Goal: Information Seeking & Learning: Learn about a topic

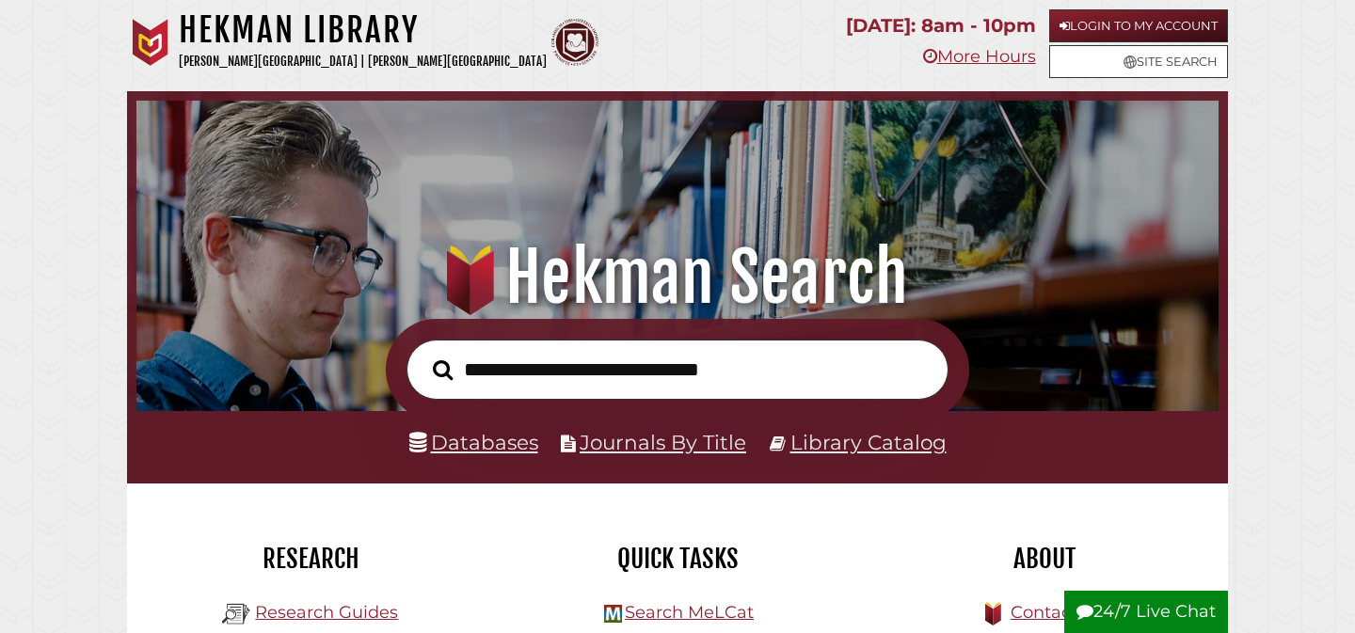
scroll to position [358, 1073]
click at [474, 448] on link "Databases" at bounding box center [473, 442] width 129 height 24
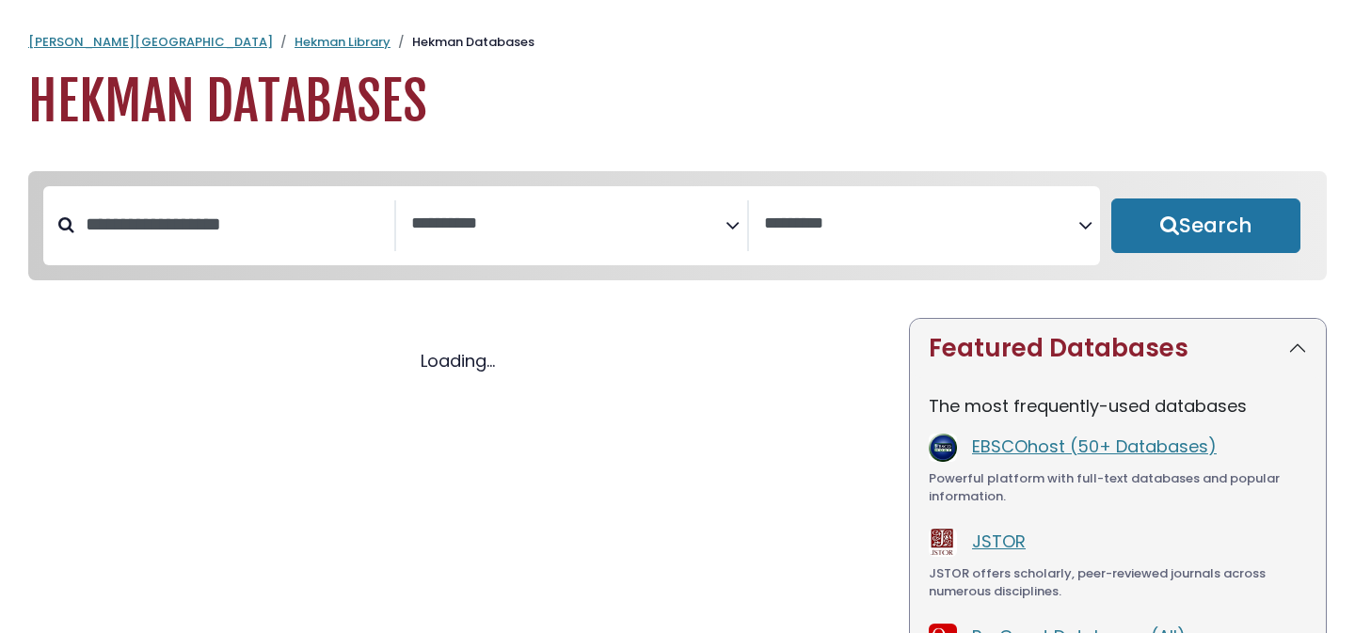
select select "Database Subject Filter"
select select "Database Vendors Filter"
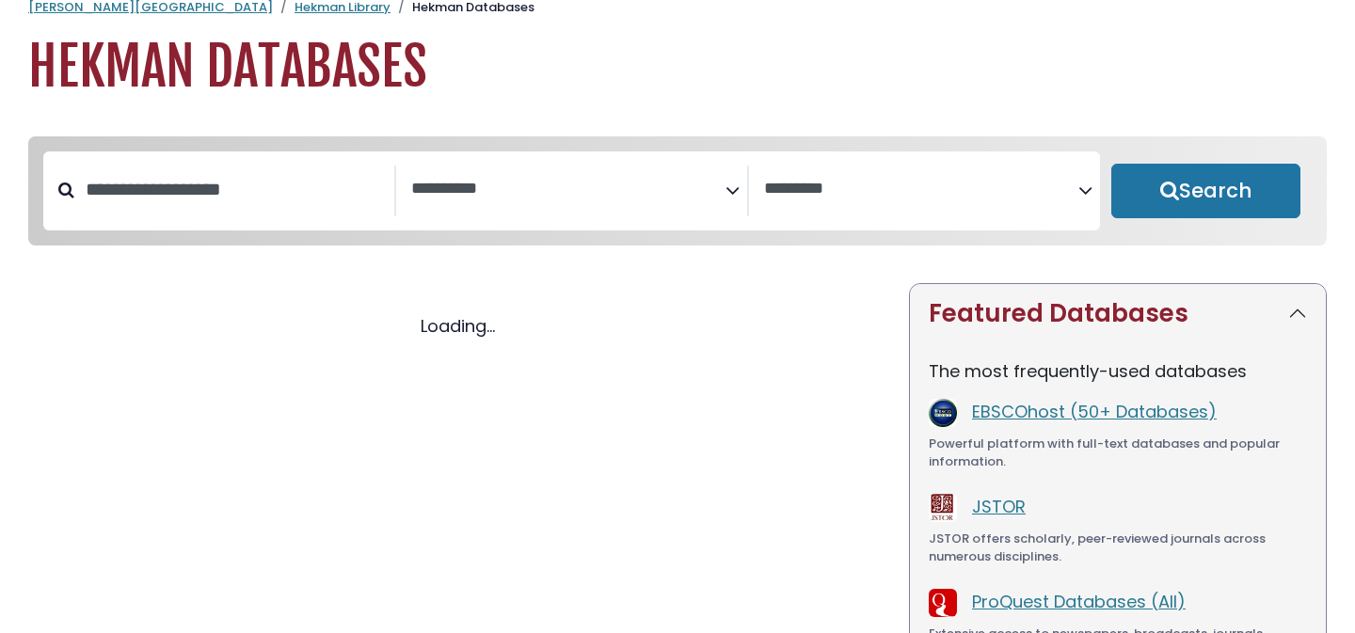
select select "Database Subject Filter"
select select "Database Vendors Filter"
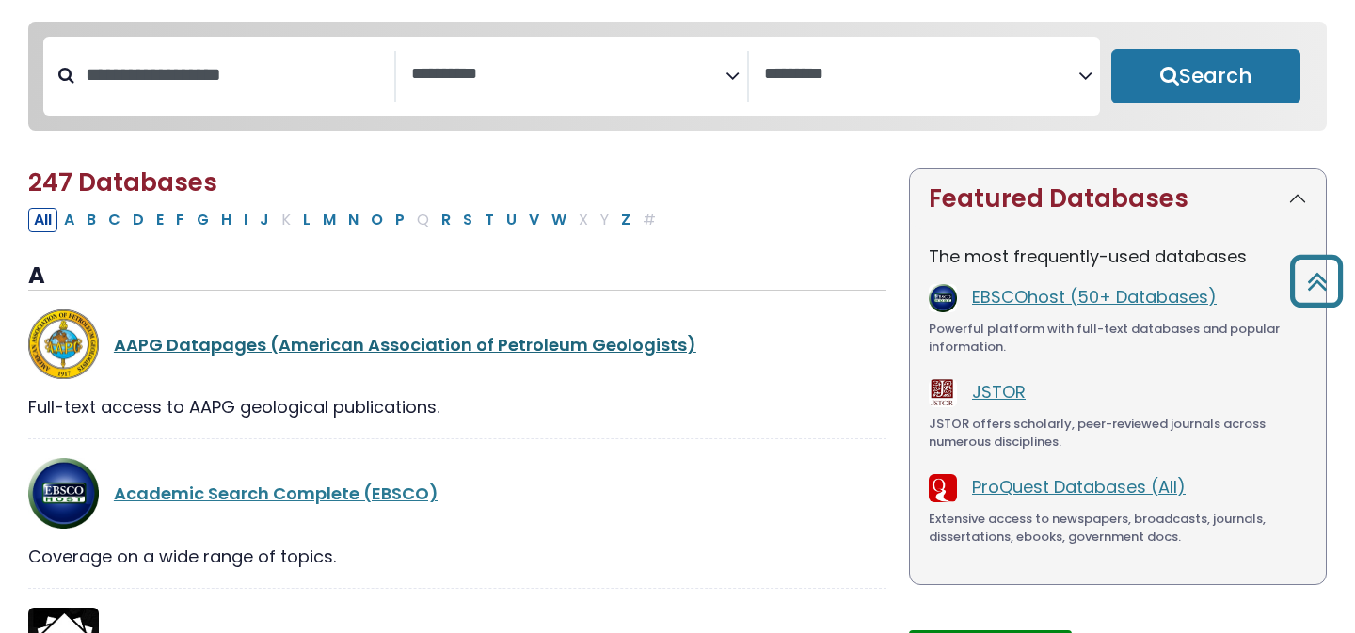
scroll to position [145, 0]
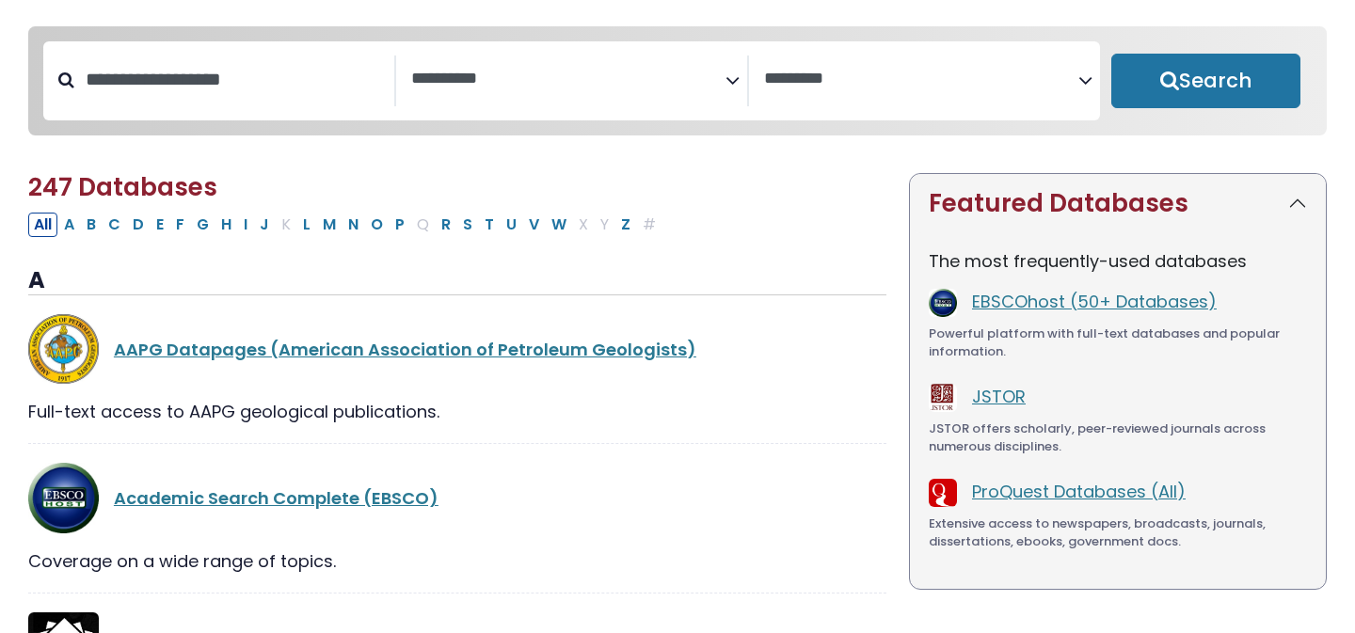
click at [522, 82] on textarea "Search" at bounding box center [568, 80] width 314 height 20
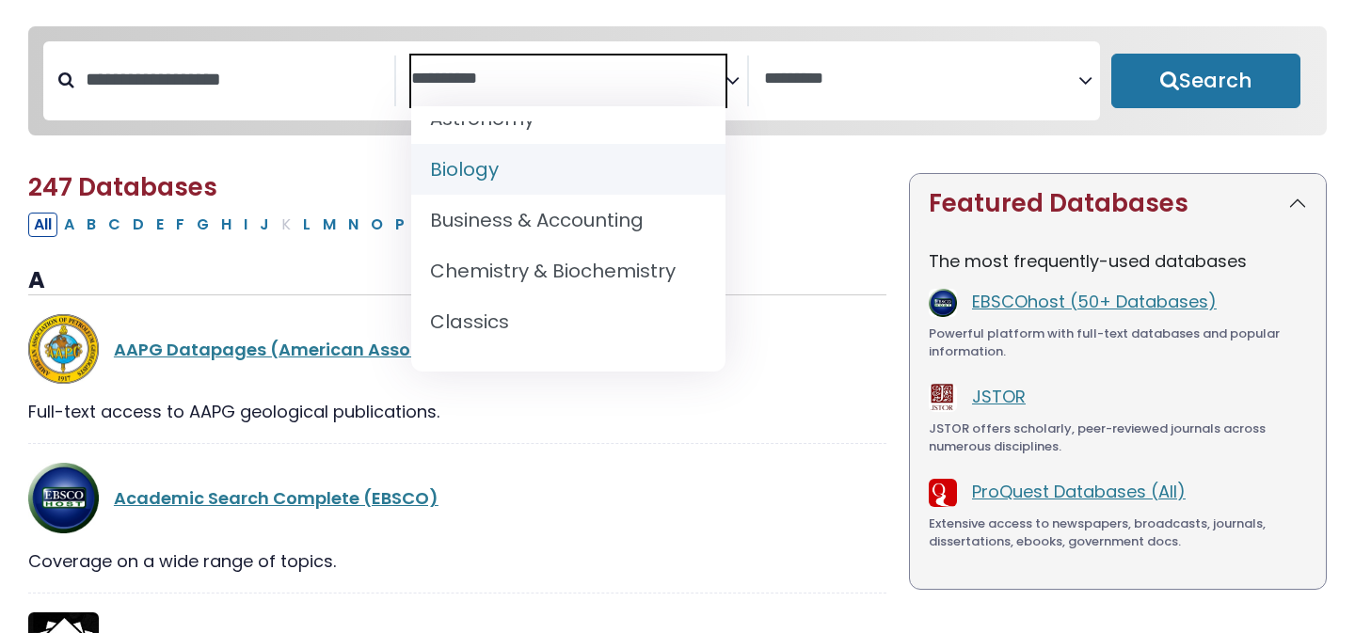
scroll to position [231, 0]
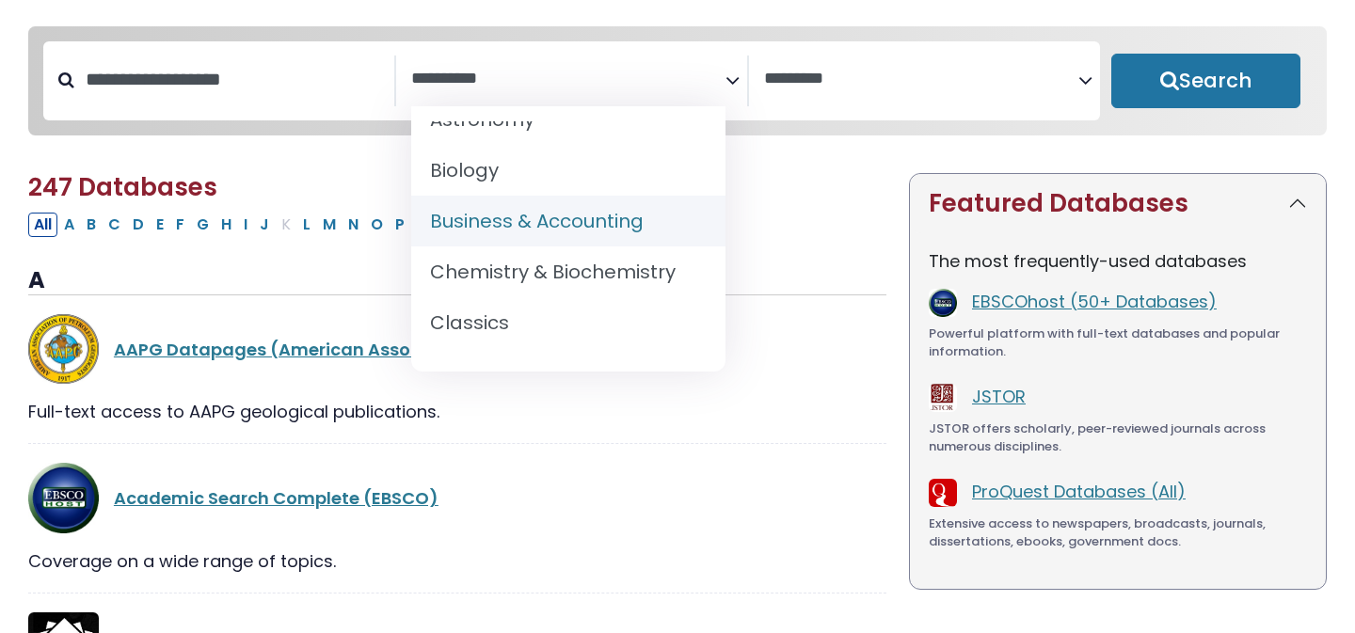
select select "*****"
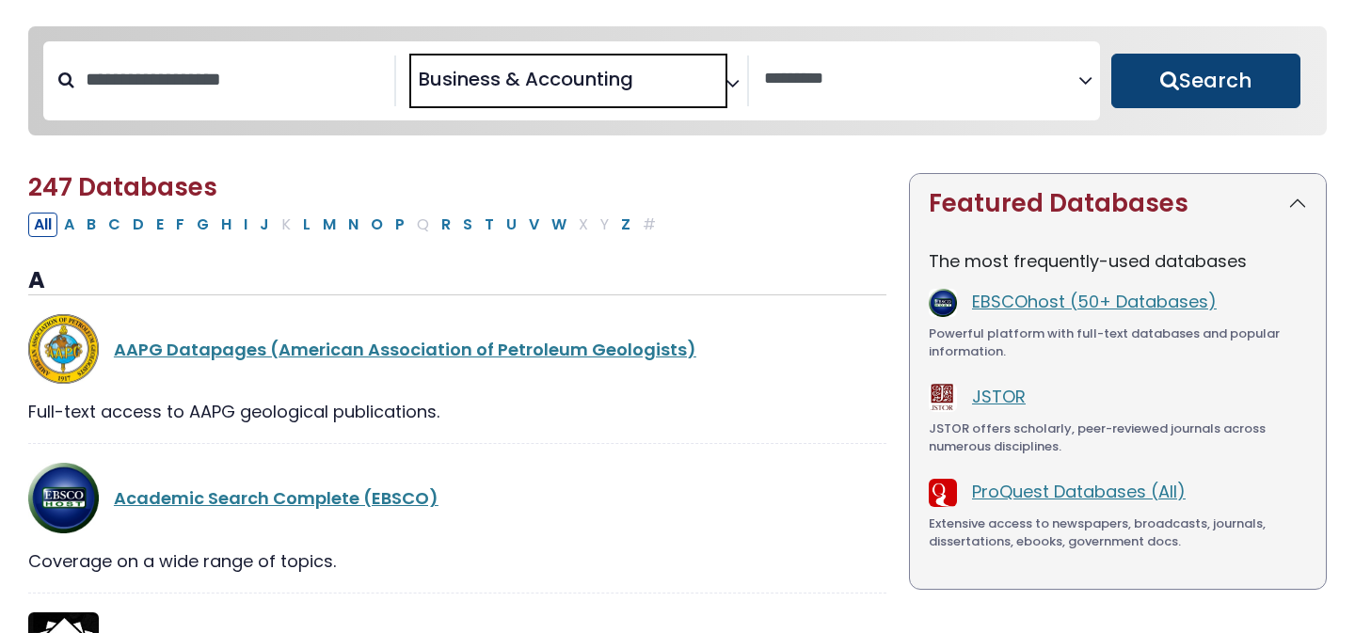
click at [1240, 98] on button "Search" at bounding box center [1206, 81] width 189 height 55
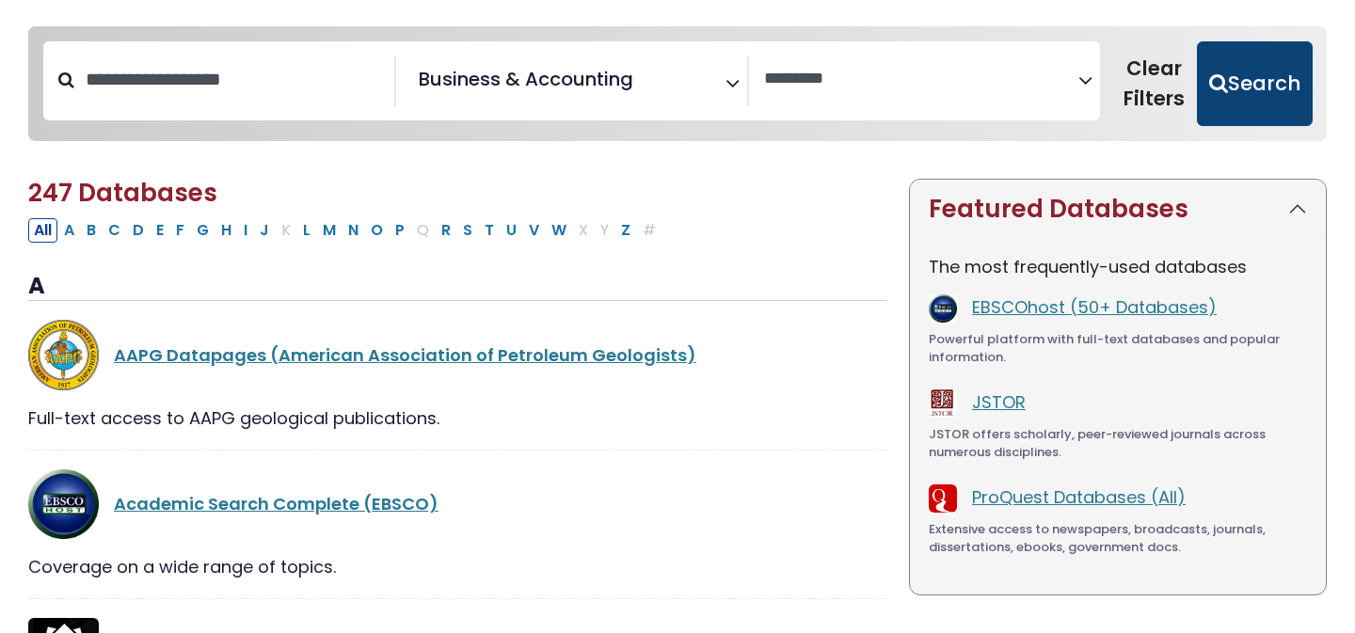
select select "Database Vendors Filter"
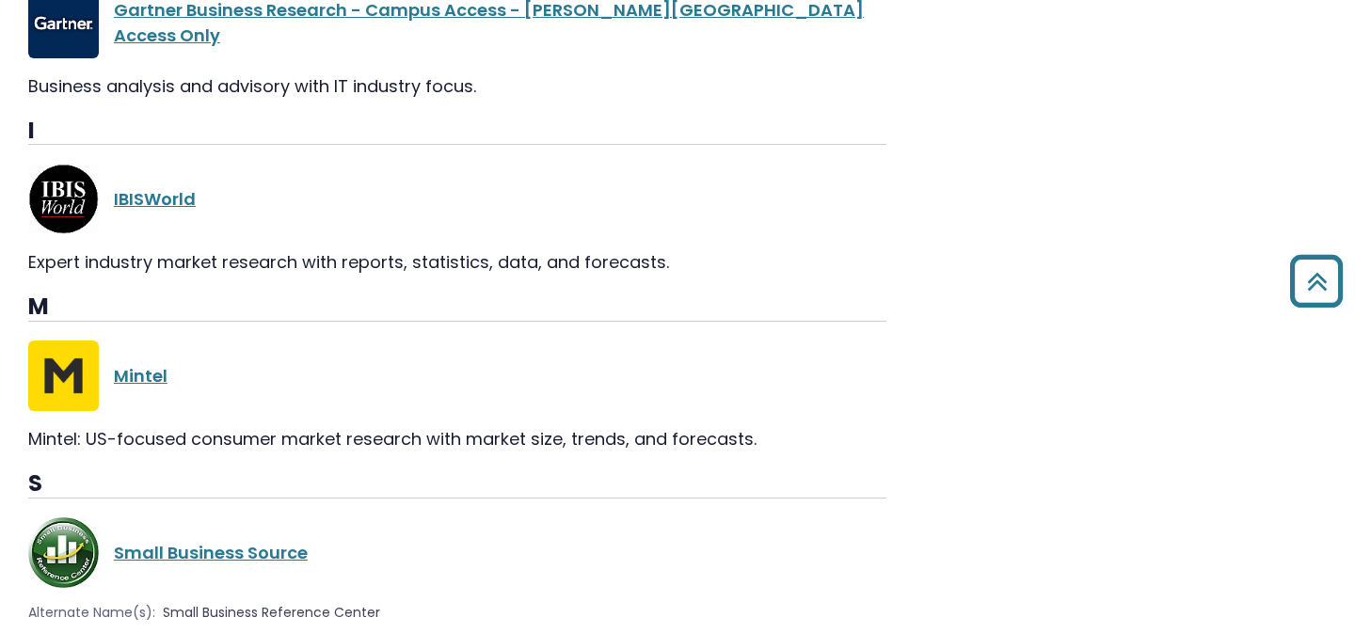
scroll to position [2144, 0]
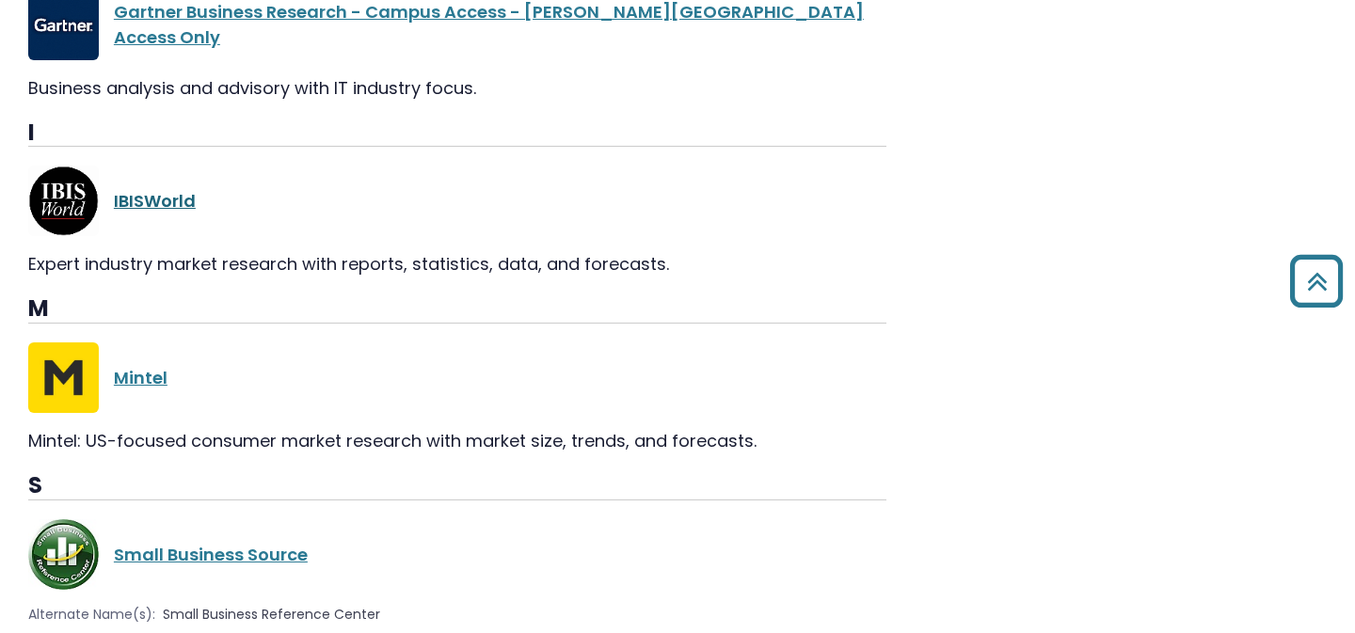
click at [168, 202] on link "IBISWorld" at bounding box center [155, 201] width 82 height 24
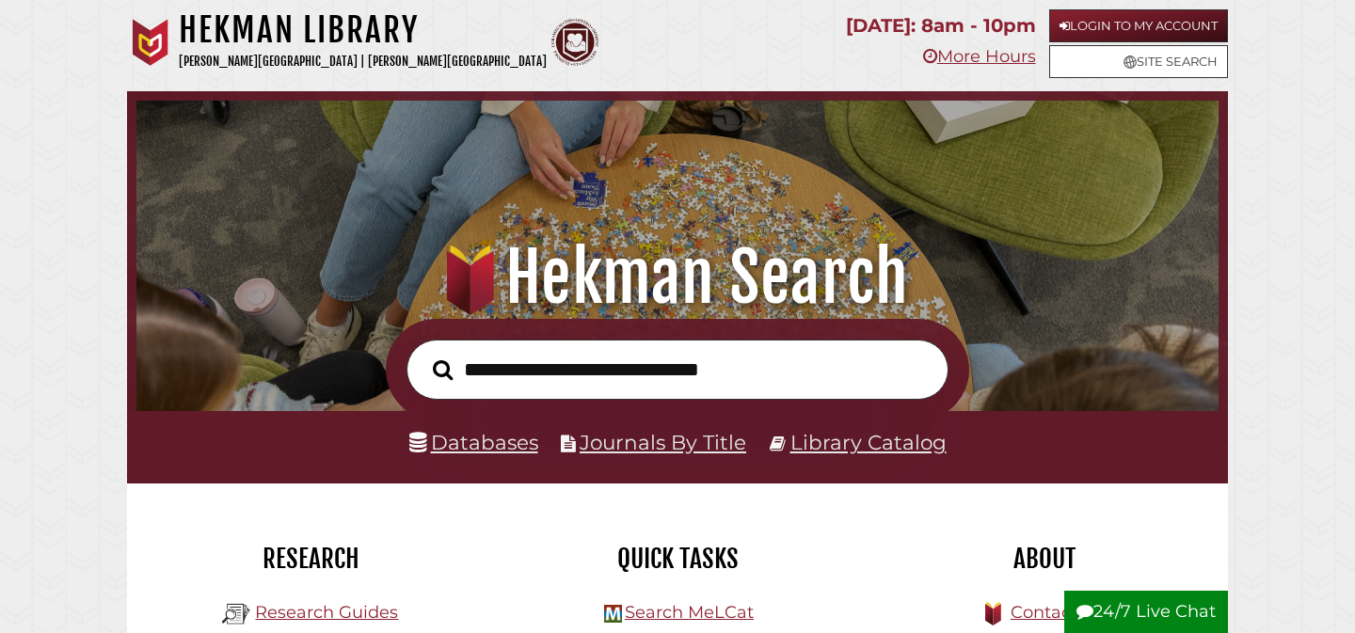
scroll to position [358, 1073]
click at [474, 446] on link "Databases" at bounding box center [473, 442] width 129 height 24
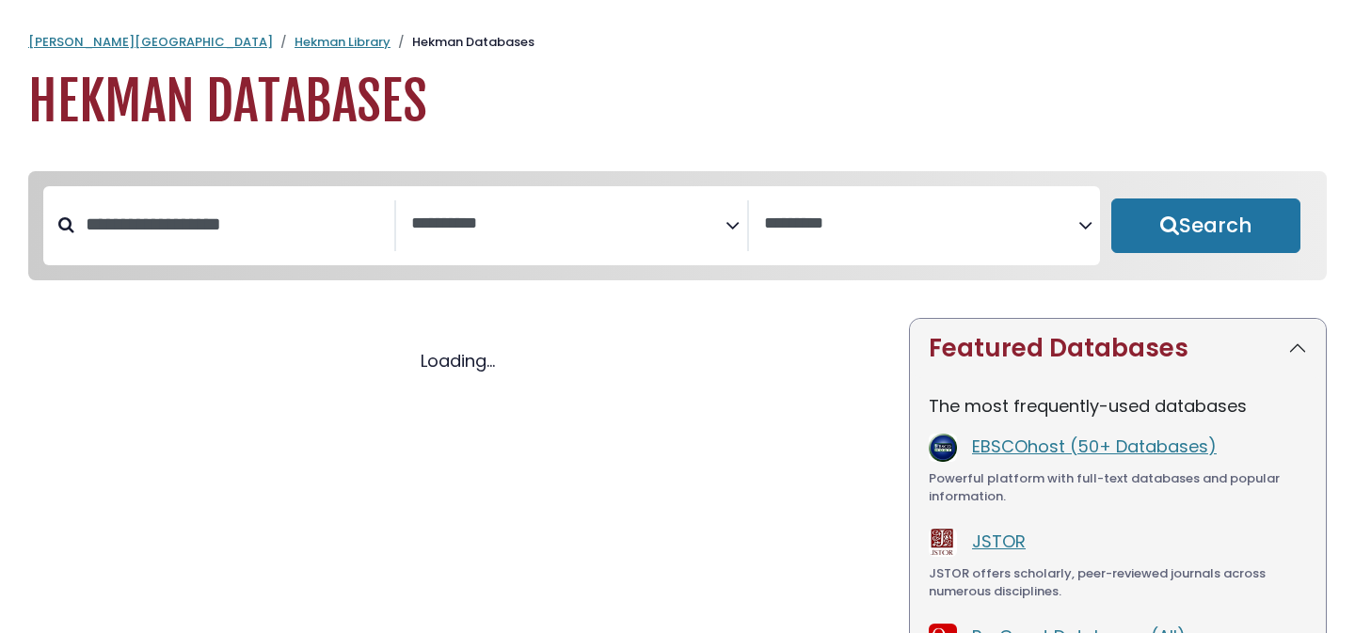
select select "Database Subject Filter"
select select "Database Vendors Filter"
select select "Database Subject Filter"
select select "Database Vendors Filter"
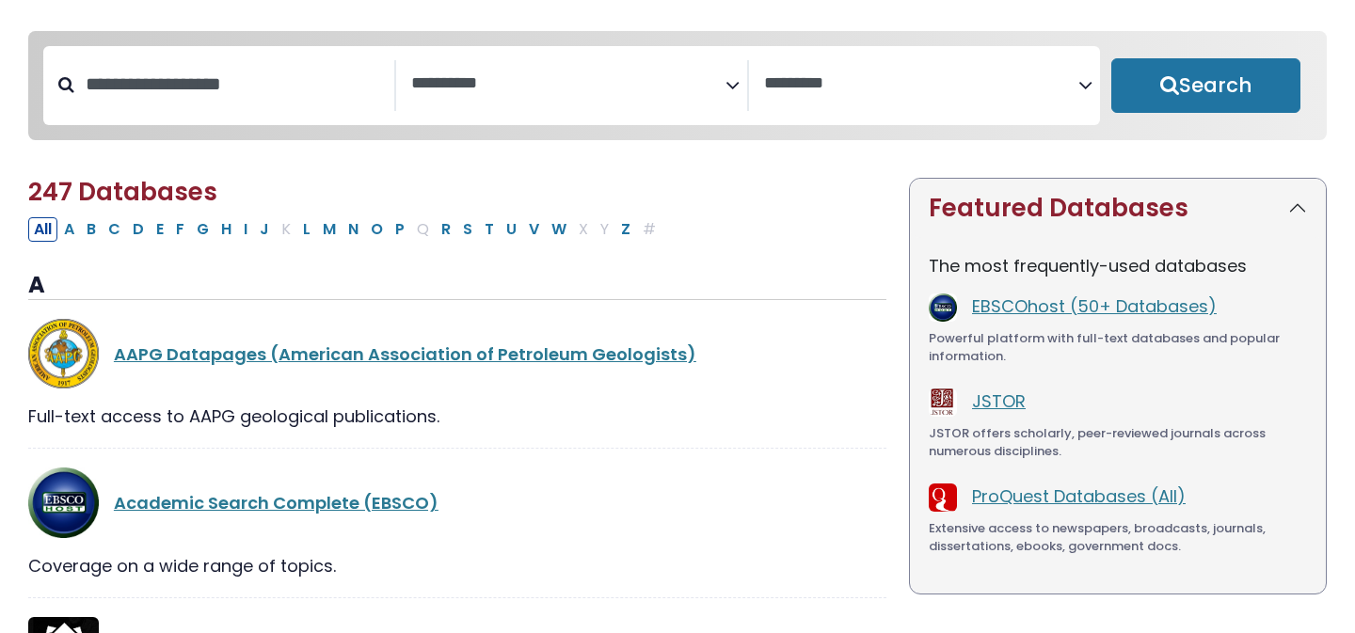
scroll to position [136, 0]
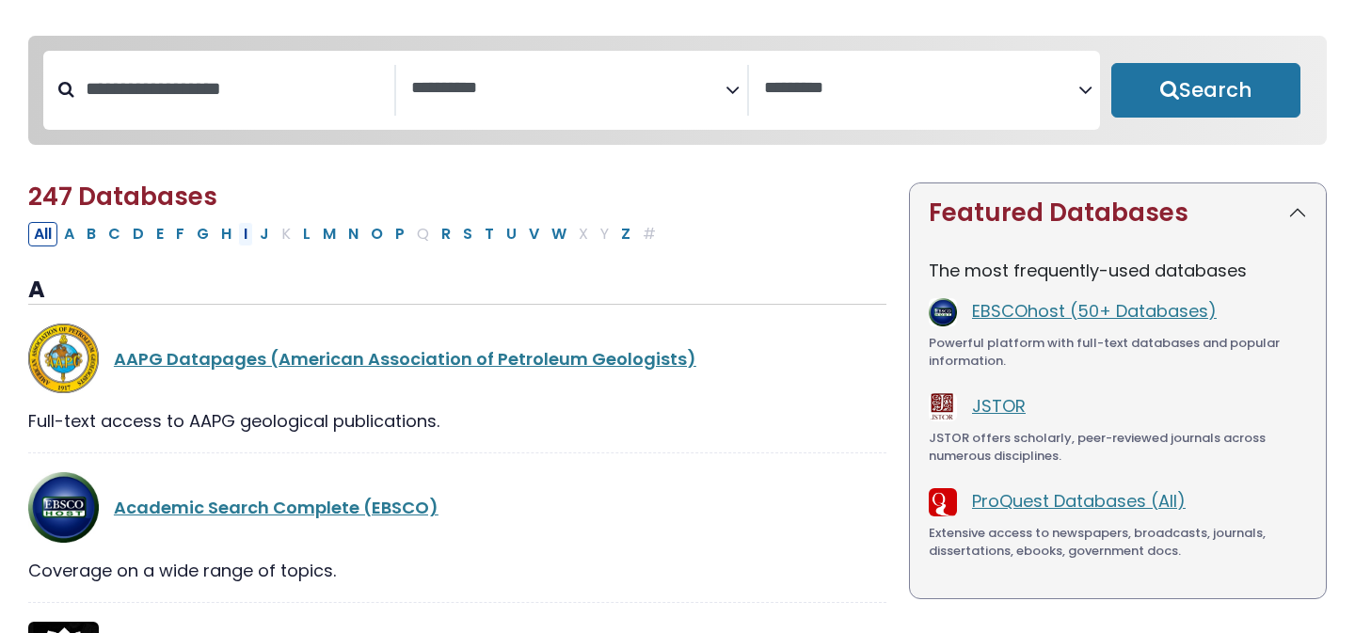
click at [243, 243] on button "I" at bounding box center [245, 234] width 15 height 24
select select "Database Subject Filter"
select select "Database Vendors Filter"
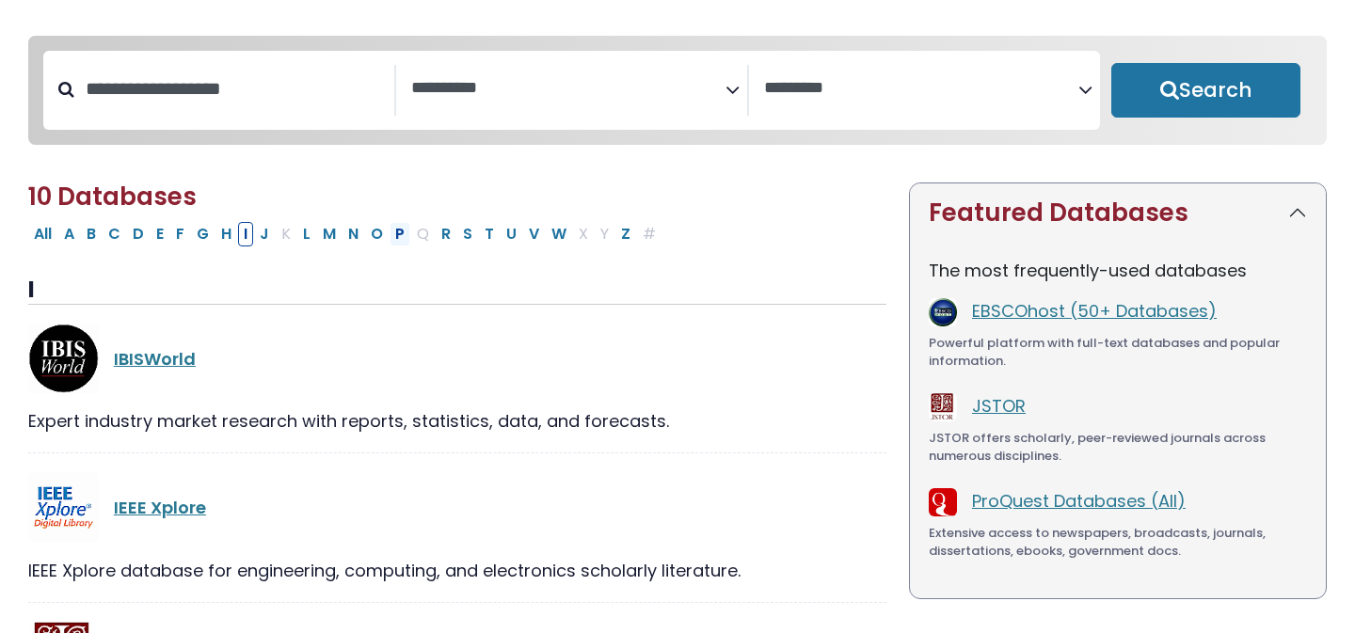
click at [402, 235] on button "P" at bounding box center [400, 234] width 21 height 24
select select "Database Subject Filter"
select select "Database Vendors Filter"
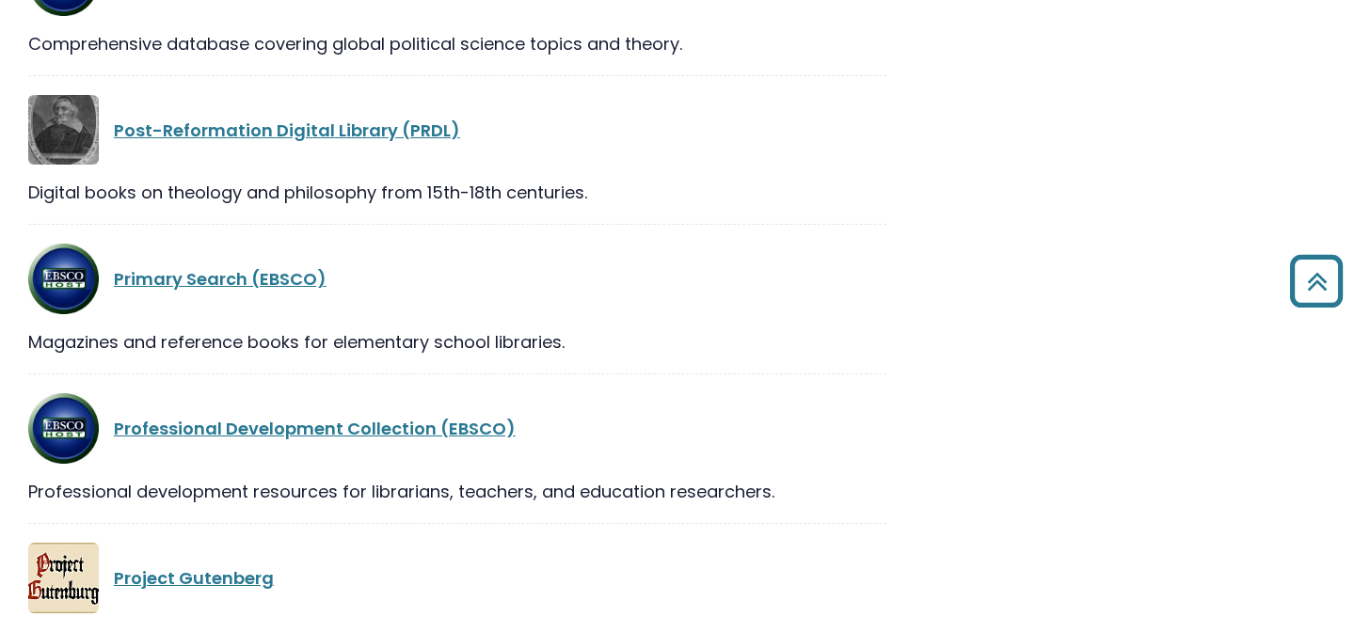
scroll to position [1715, 0]
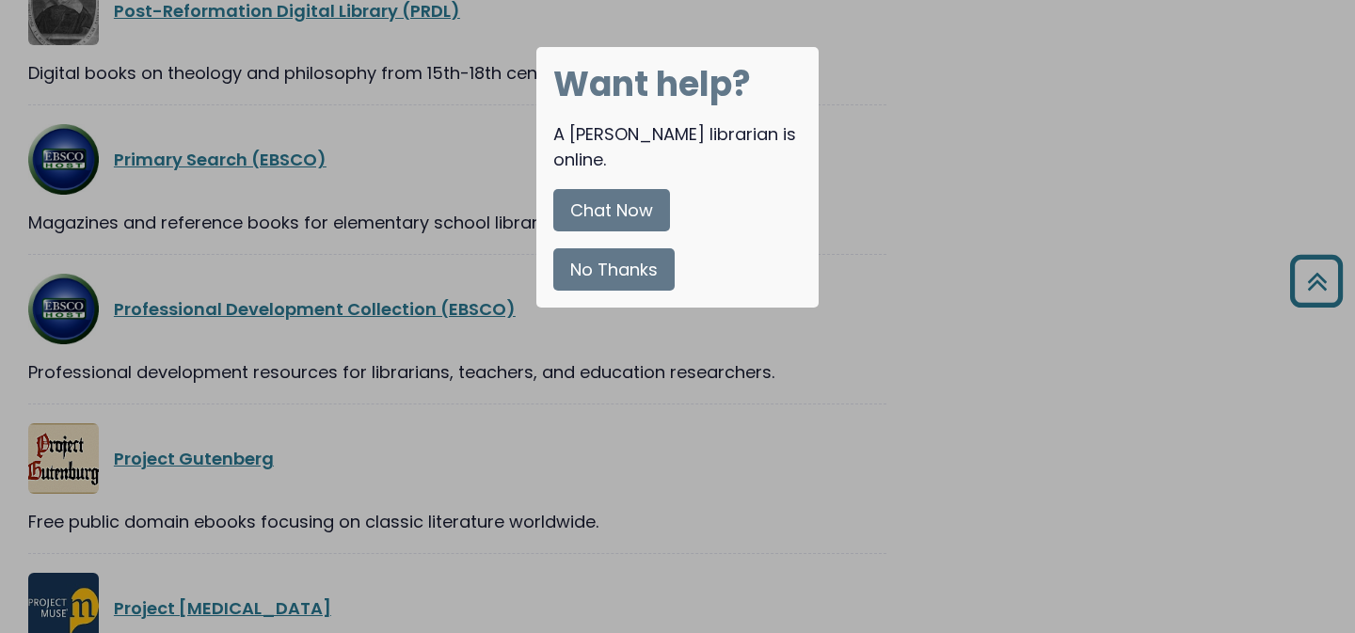
click at [611, 248] on button "No Thanks" at bounding box center [613, 269] width 121 height 42
